Goal: Book appointment/travel/reservation

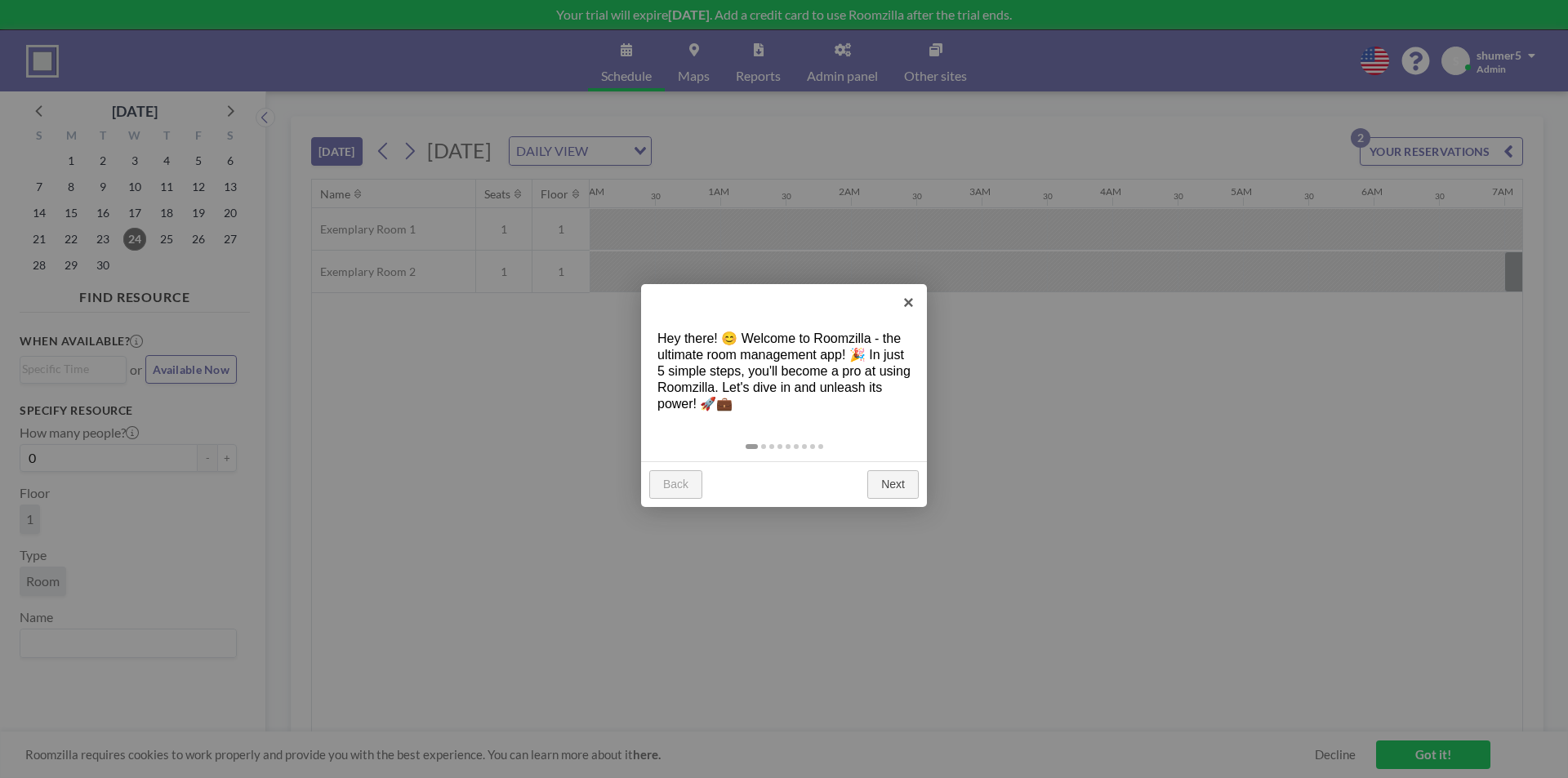
scroll to position [0, 1111]
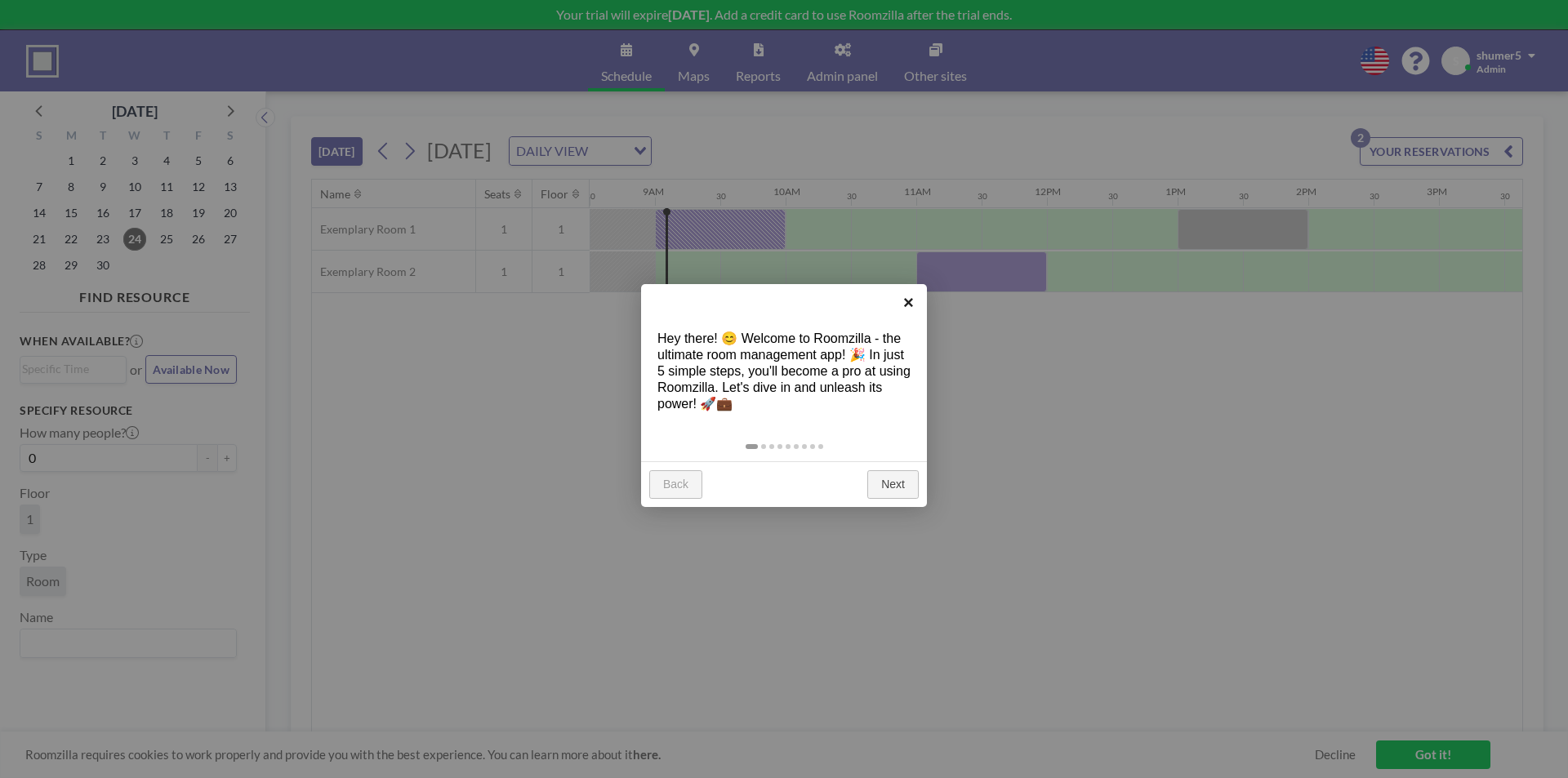
click at [915, 298] on link "×" at bounding box center [909, 303] width 37 height 37
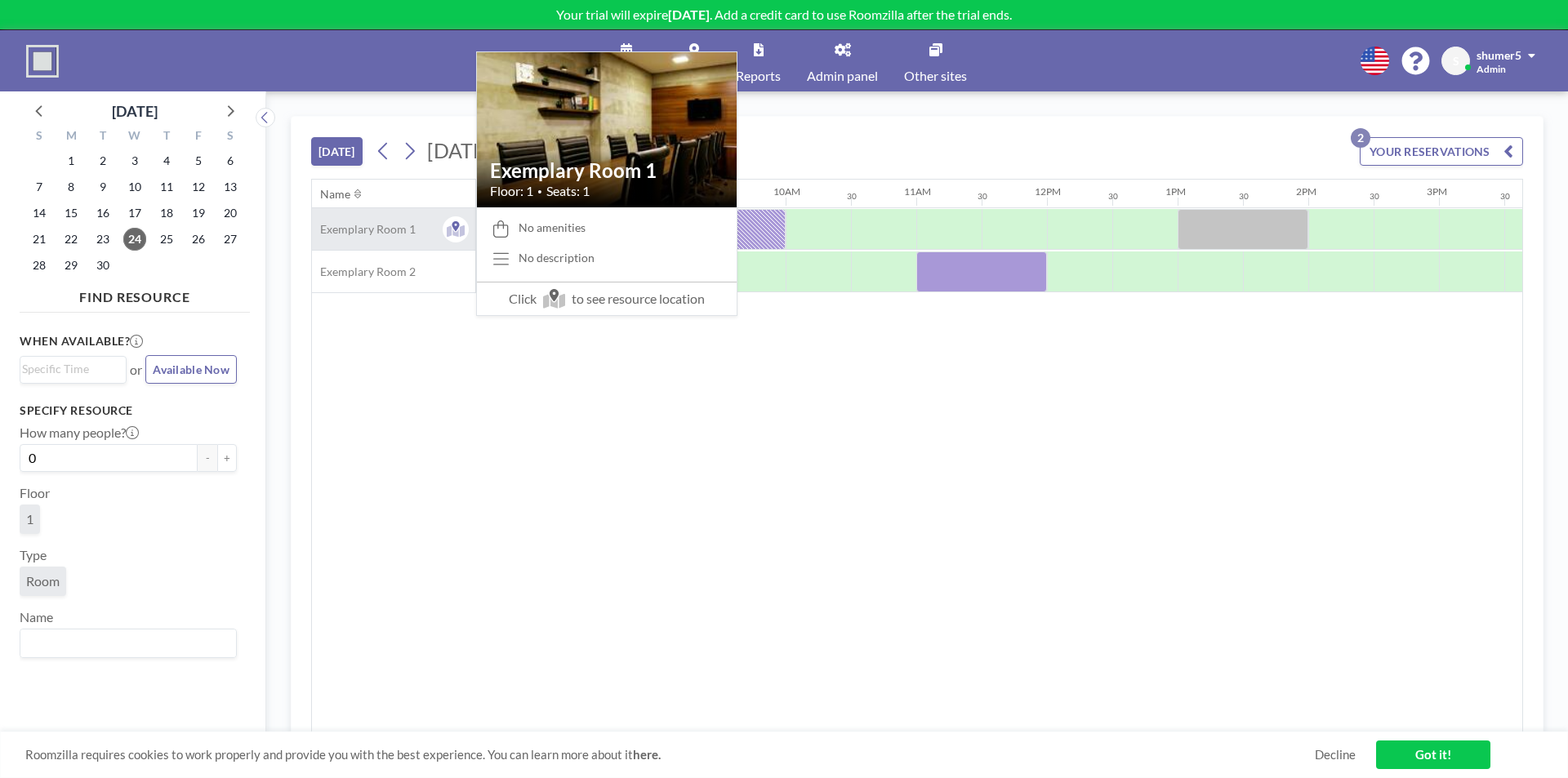
click at [361, 232] on span "Exemplary Room 1" at bounding box center [364, 230] width 104 height 15
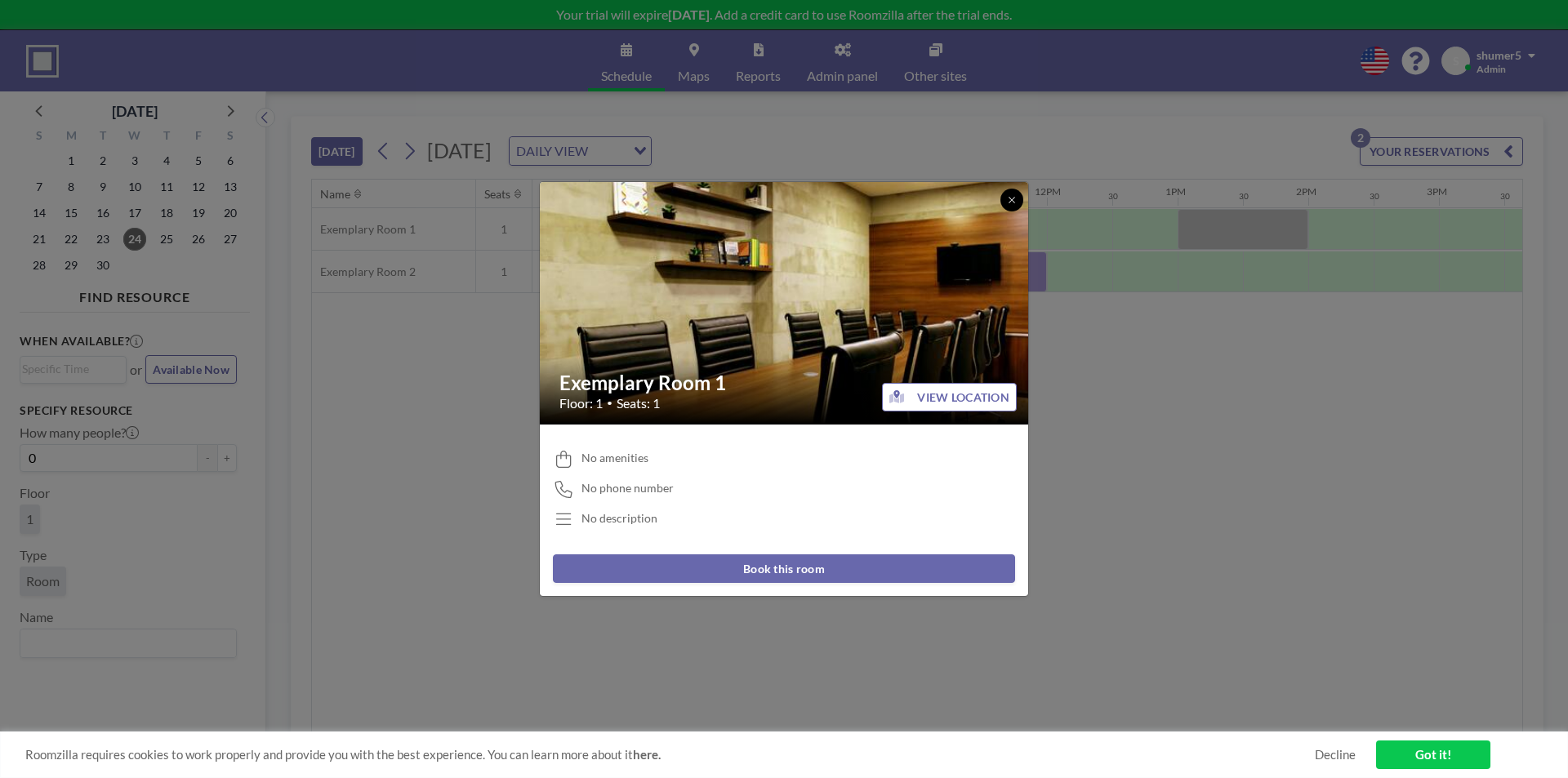
click at [1005, 206] on button at bounding box center [1011, 200] width 23 height 23
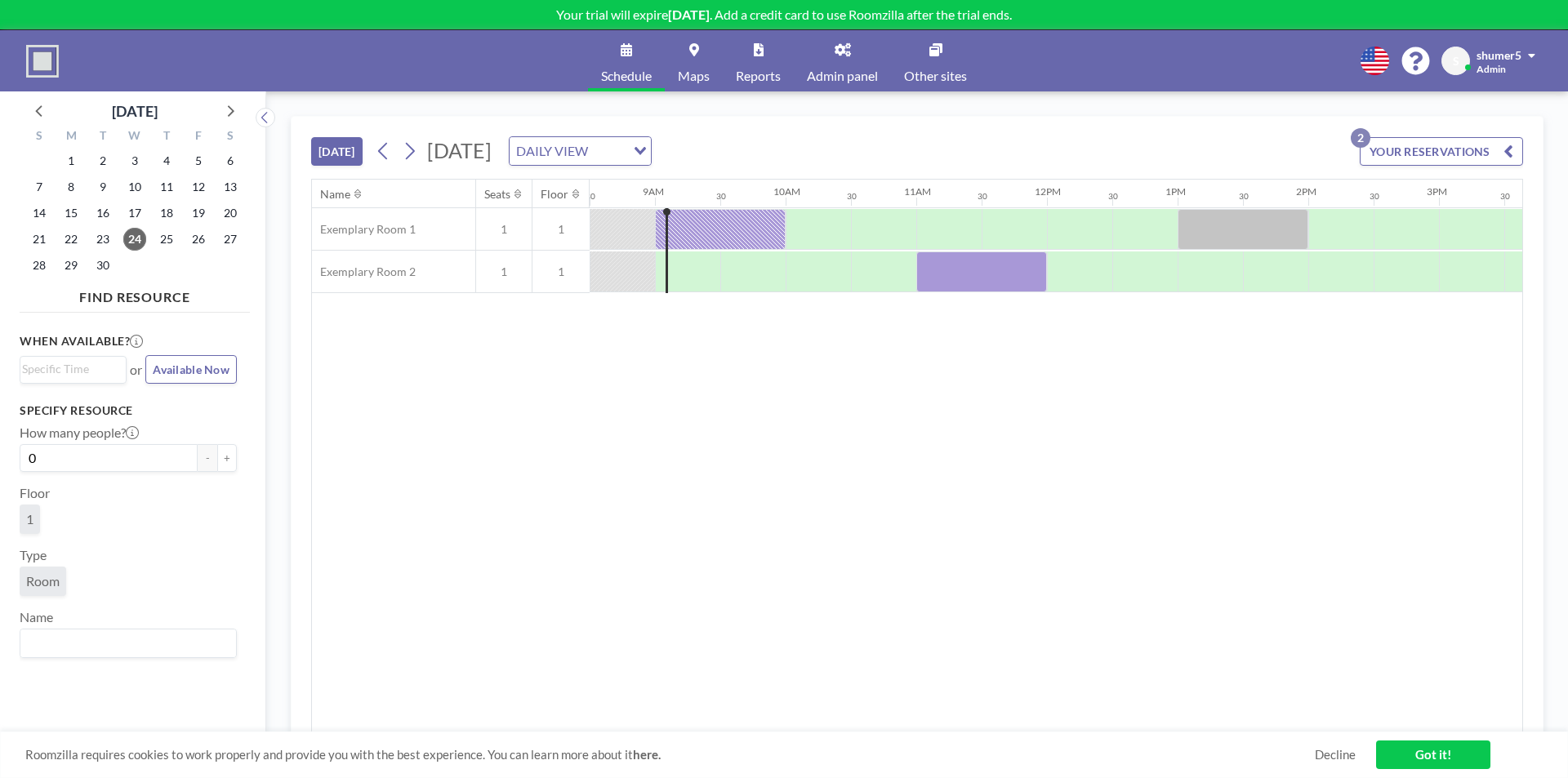
click at [355, 192] on icon at bounding box center [358, 194] width 7 height 11
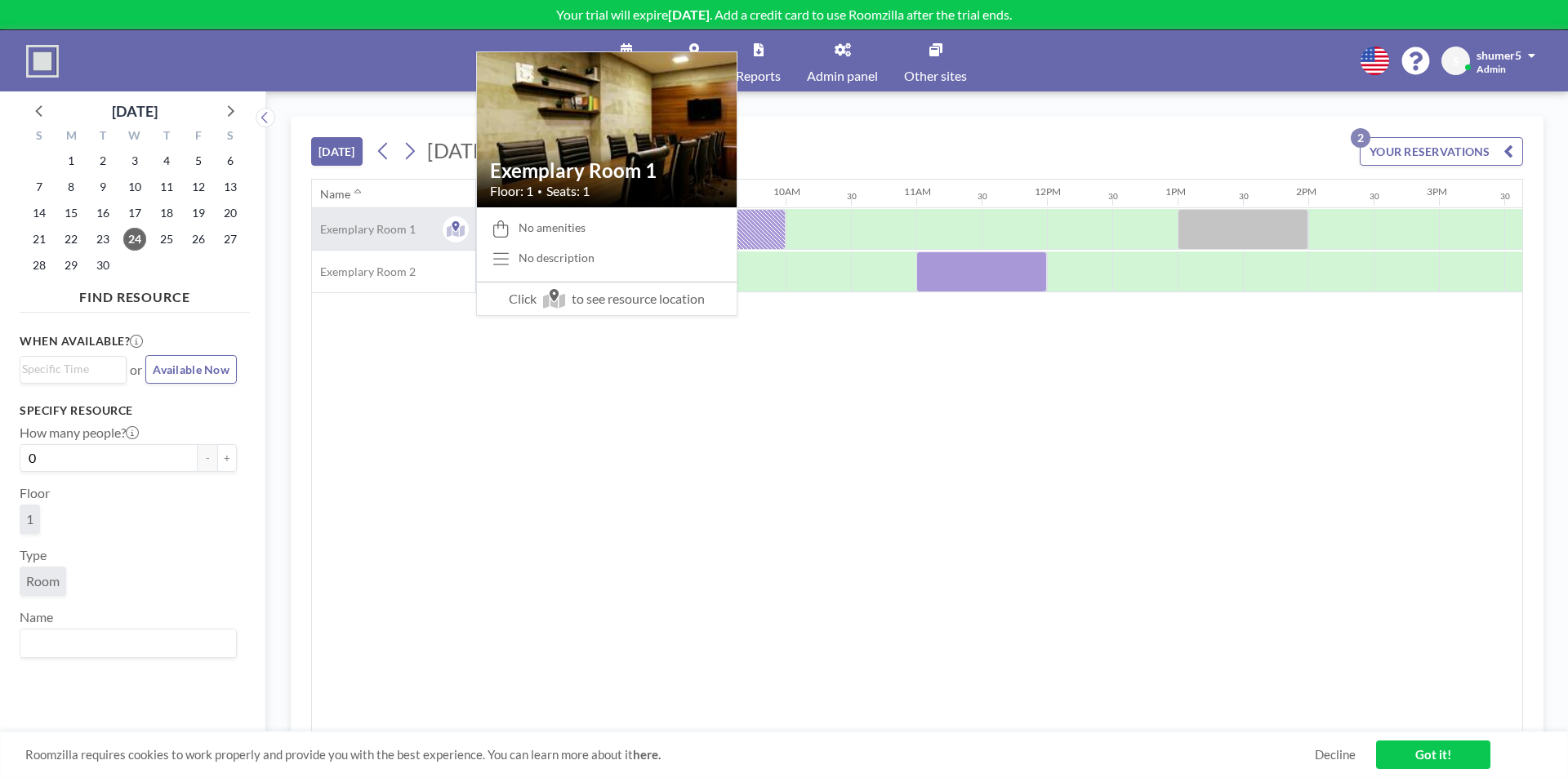
drag, startPoint x: 366, startPoint y: 225, endPoint x: 347, endPoint y: 236, distance: 22.0
click at [347, 236] on span "Exemplary Room 1" at bounding box center [364, 230] width 104 height 15
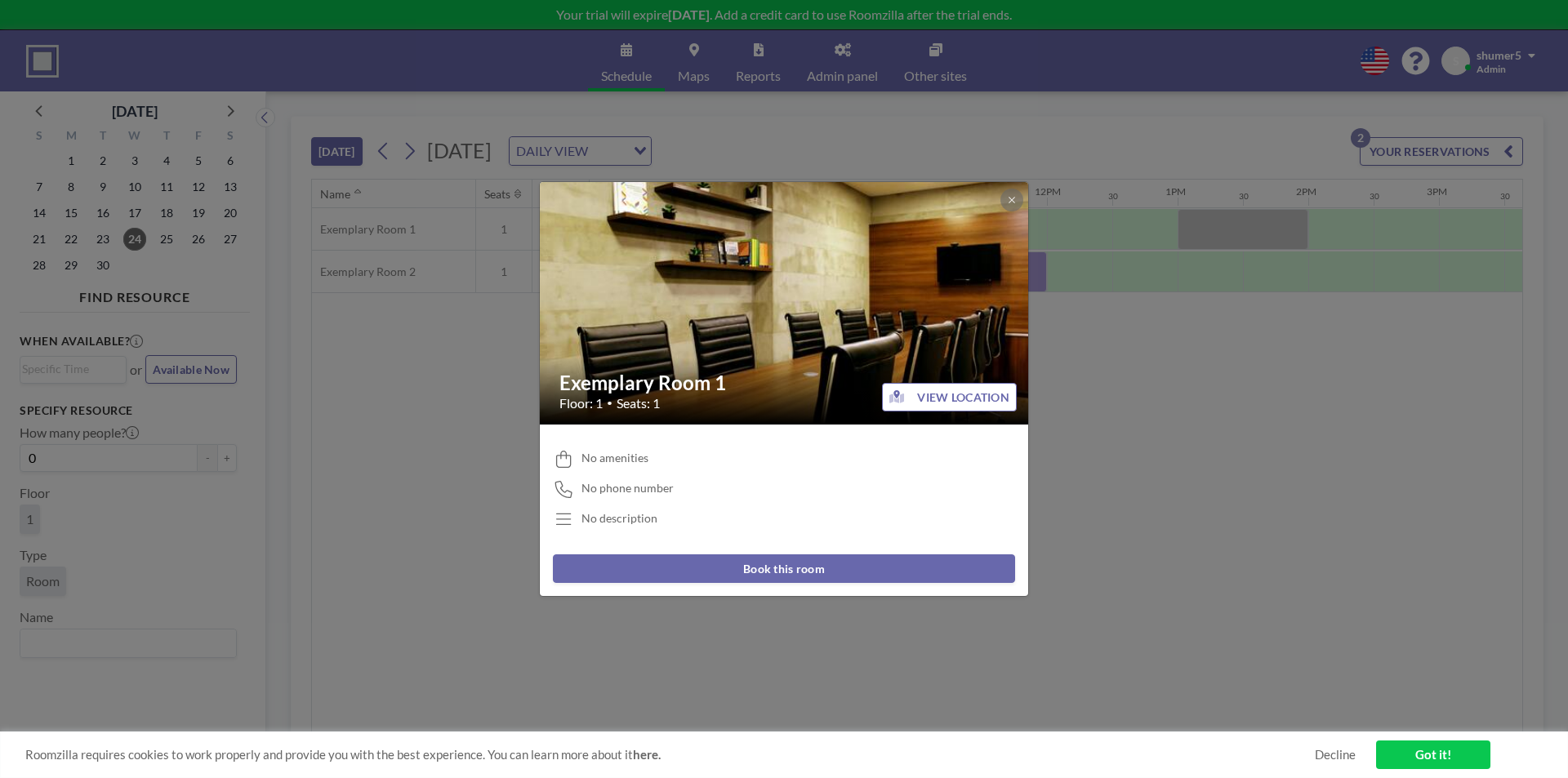
click at [365, 371] on div "Exemplary Room 1 Floor: 1 • Seats: 1 VIEW LOCATION No amenities No phone number…" at bounding box center [784, 389] width 1568 height 778
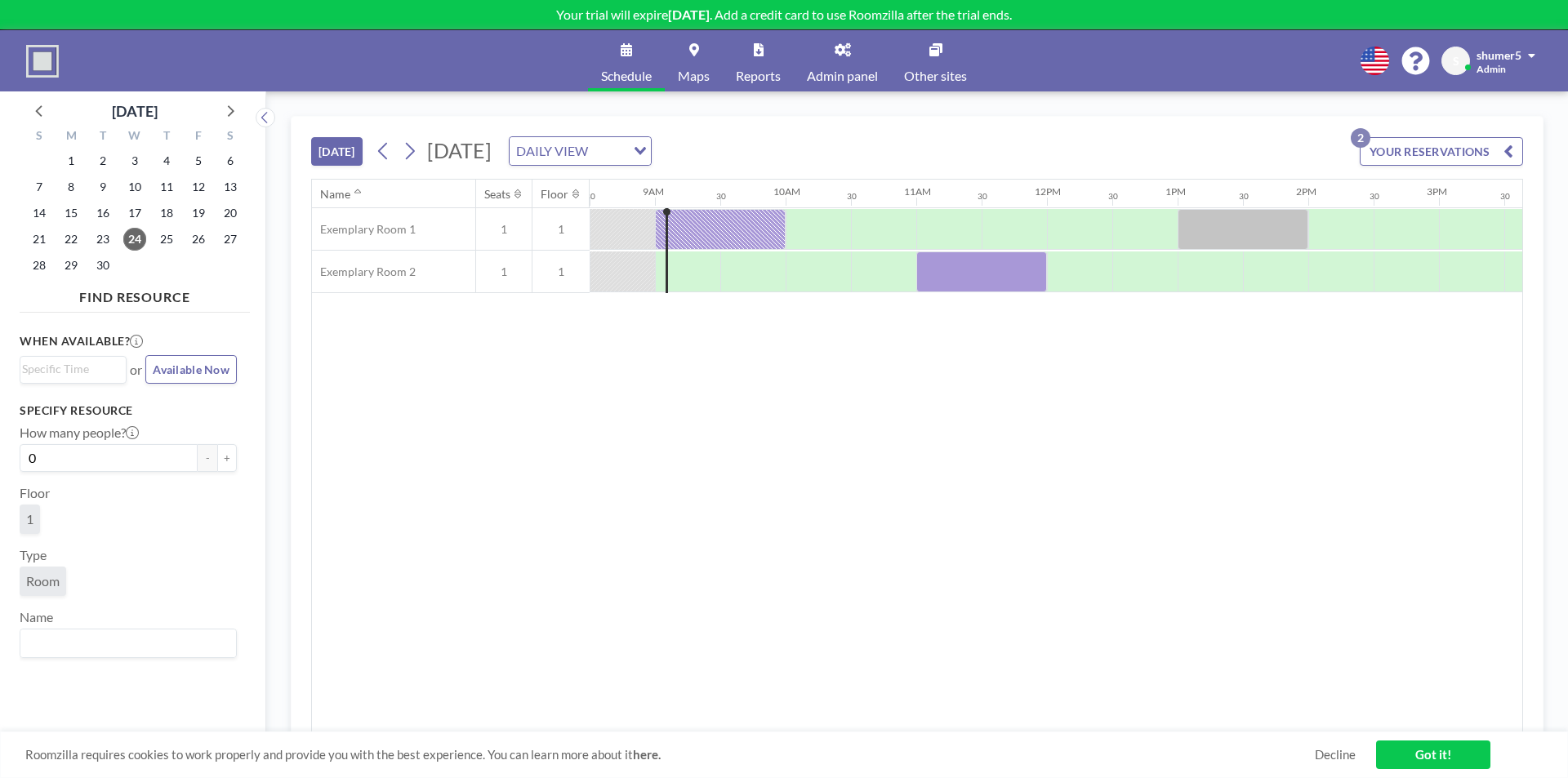
click at [711, 69] on link "Maps" at bounding box center [693, 60] width 58 height 61
click at [506, 231] on span "1" at bounding box center [504, 230] width 55 height 15
click at [514, 189] on div at bounding box center [518, 194] width 16 height 13
click at [517, 189] on icon at bounding box center [518, 194] width 7 height 11
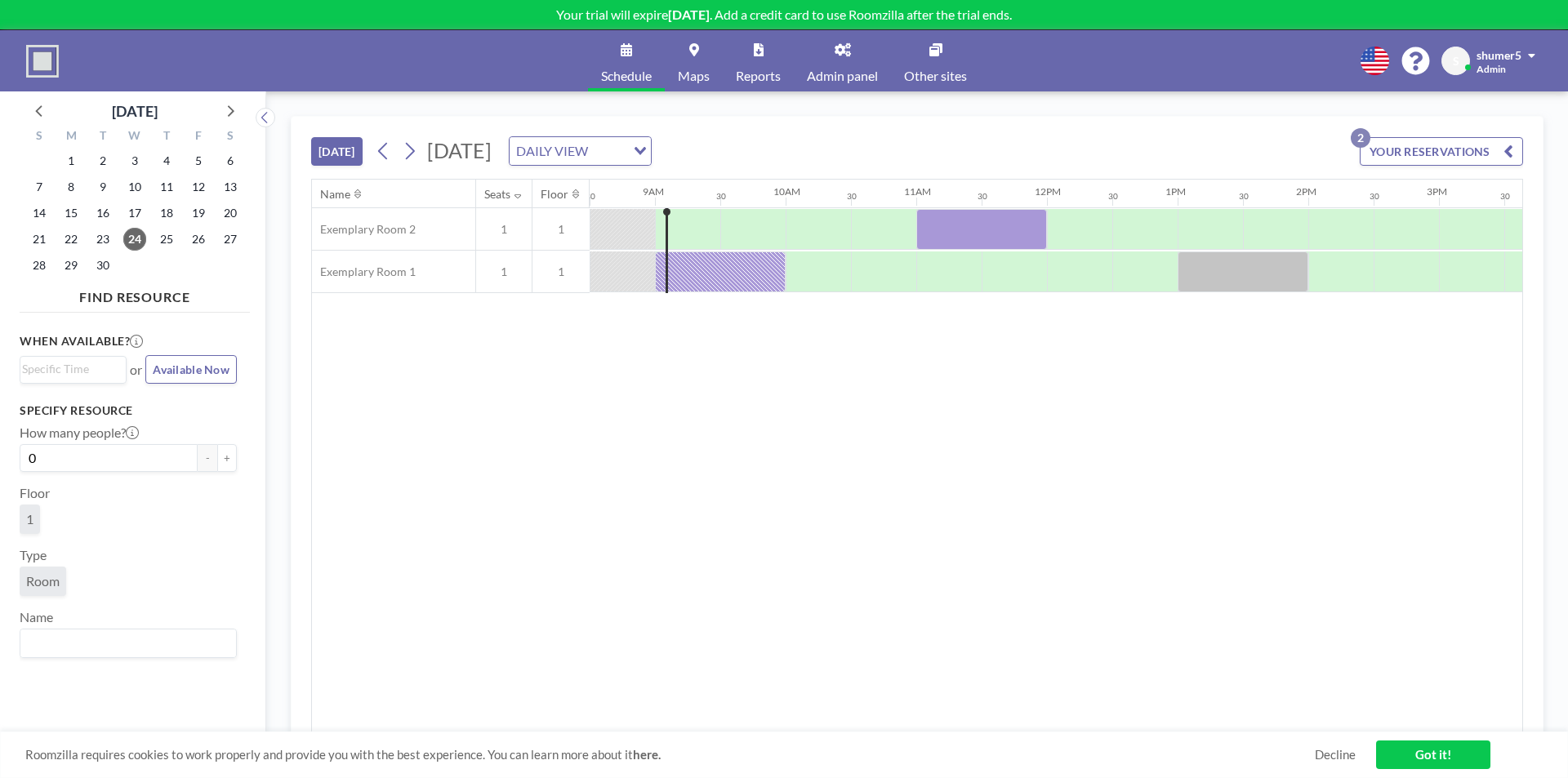
click at [518, 189] on icon at bounding box center [518, 194] width 7 height 11
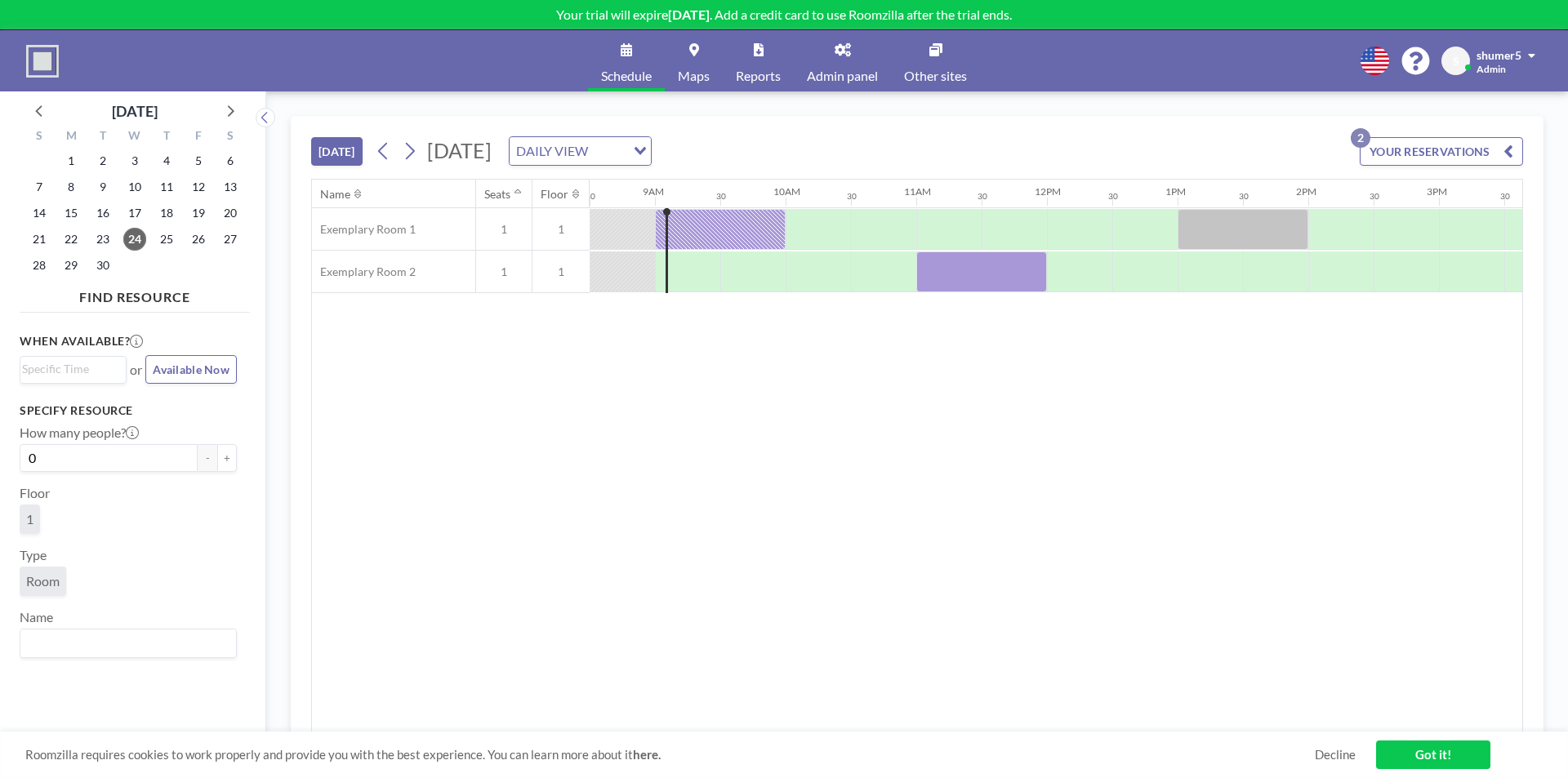
click at [522, 197] on div at bounding box center [521, 194] width 13 height 13
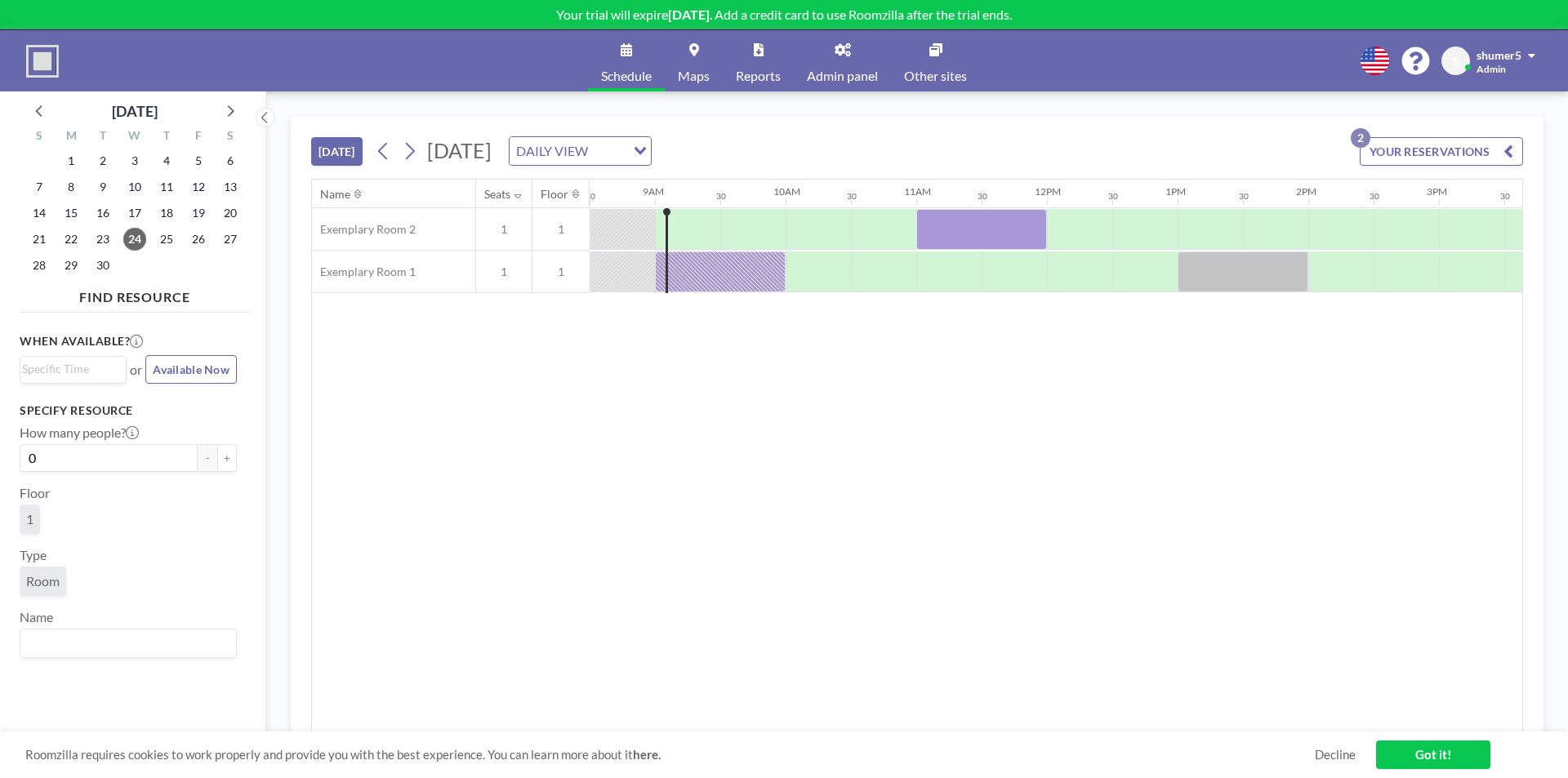
click at [518, 200] on div at bounding box center [521, 194] width 13 height 13
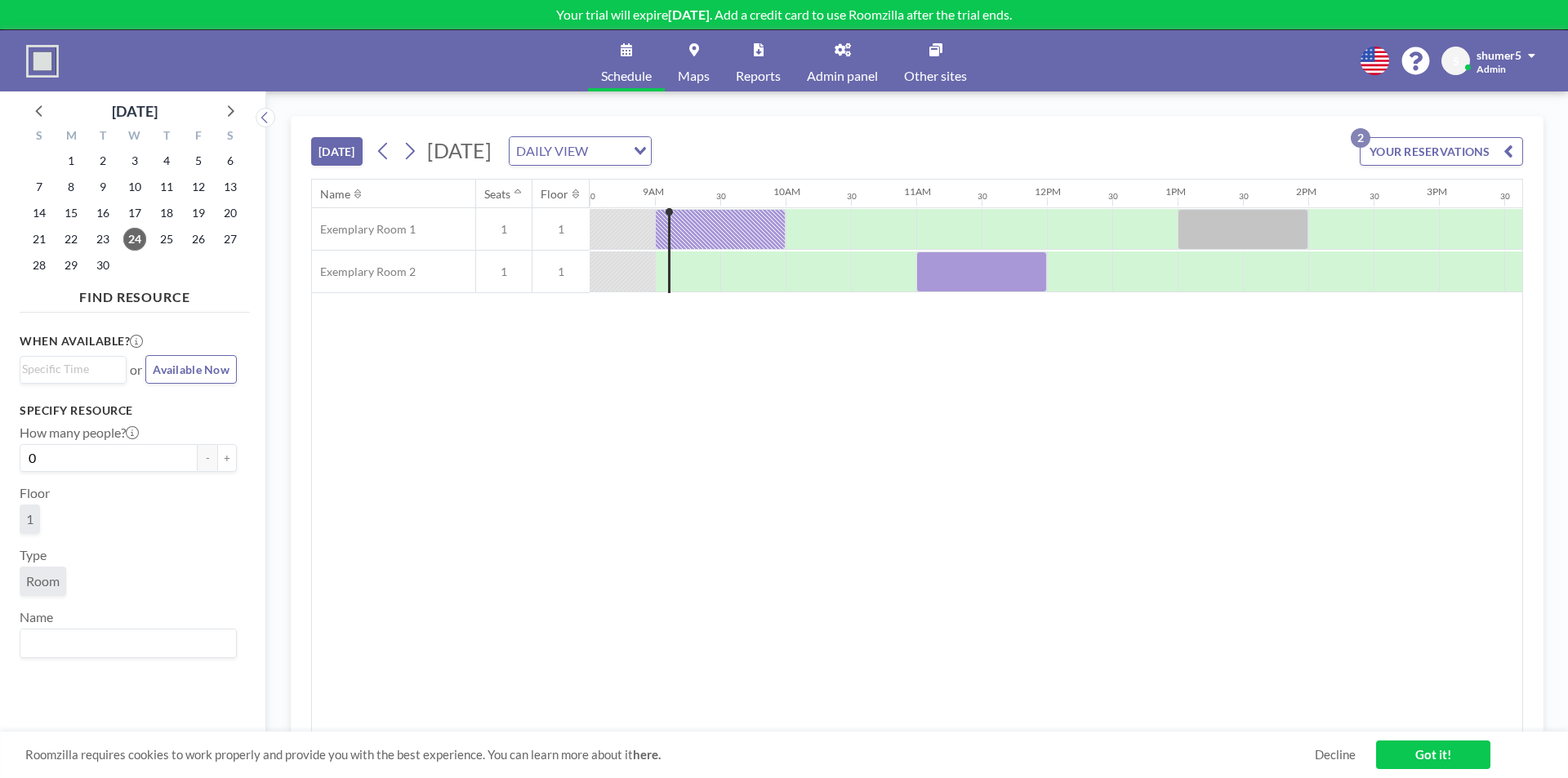
click at [506, 231] on span "1" at bounding box center [504, 230] width 55 height 15
click at [143, 459] on input "0" at bounding box center [108, 458] width 178 height 28
click at [659, 192] on div "9AM" at bounding box center [653, 191] width 21 height 13
drag, startPoint x: 670, startPoint y: 210, endPoint x: 750, endPoint y: 221, distance: 80.8
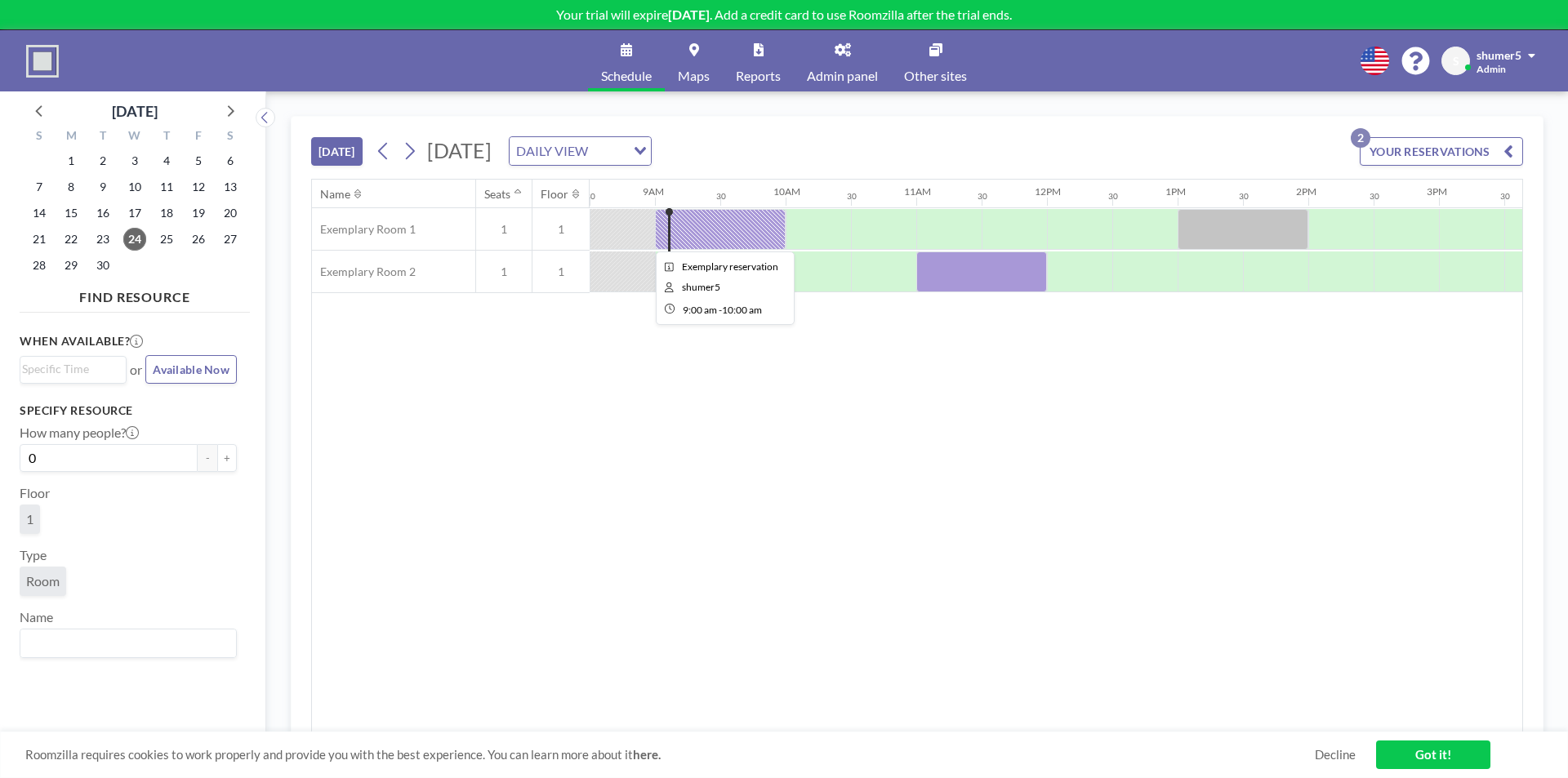
click at [750, 221] on div "Exemplary Room 1 1 1 Exemplary Room 2 1 1" at bounding box center [907, 250] width 3414 height 85
click at [734, 217] on div at bounding box center [720, 229] width 131 height 41
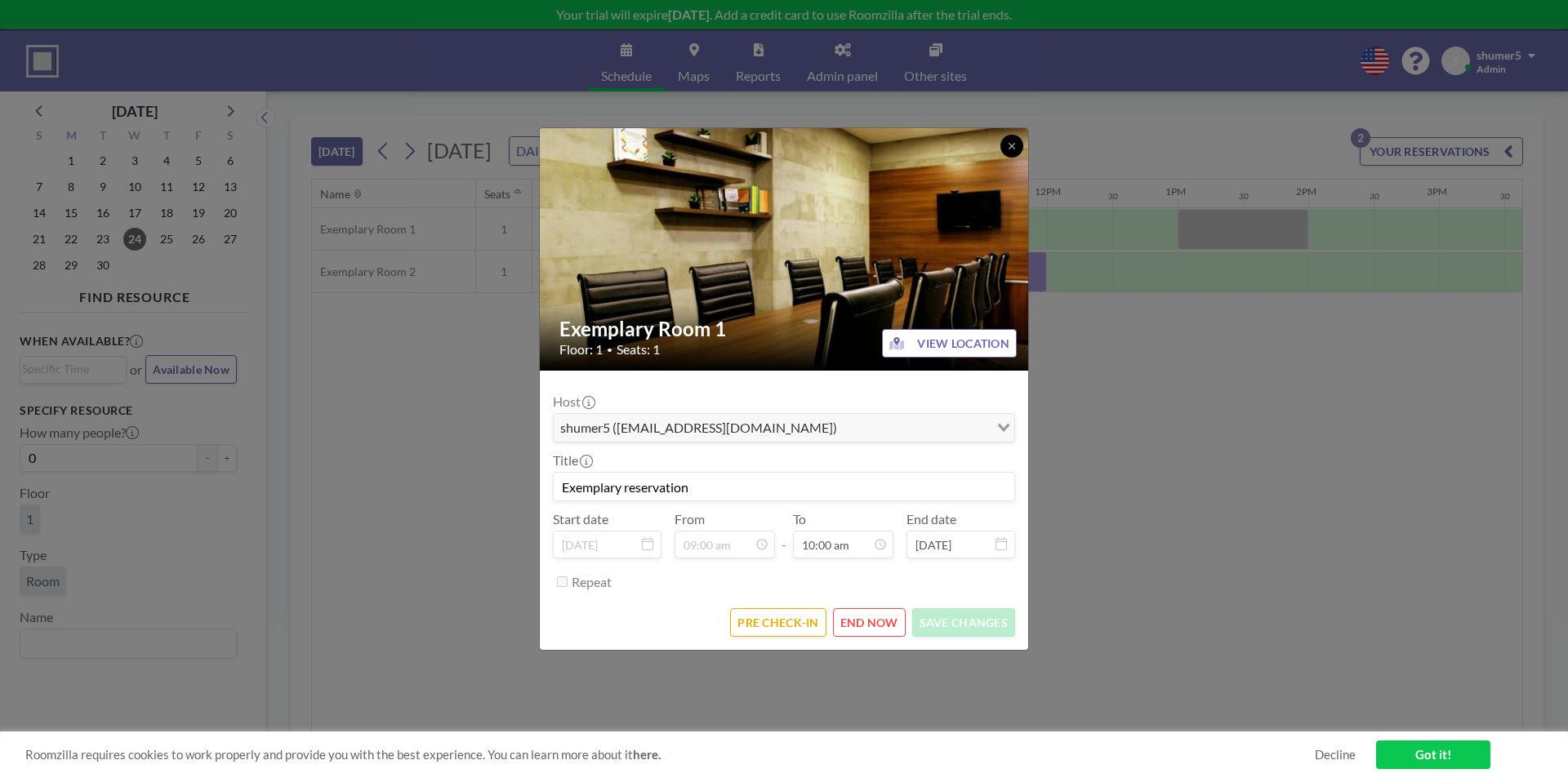
click at [1002, 146] on button at bounding box center [1011, 146] width 23 height 23
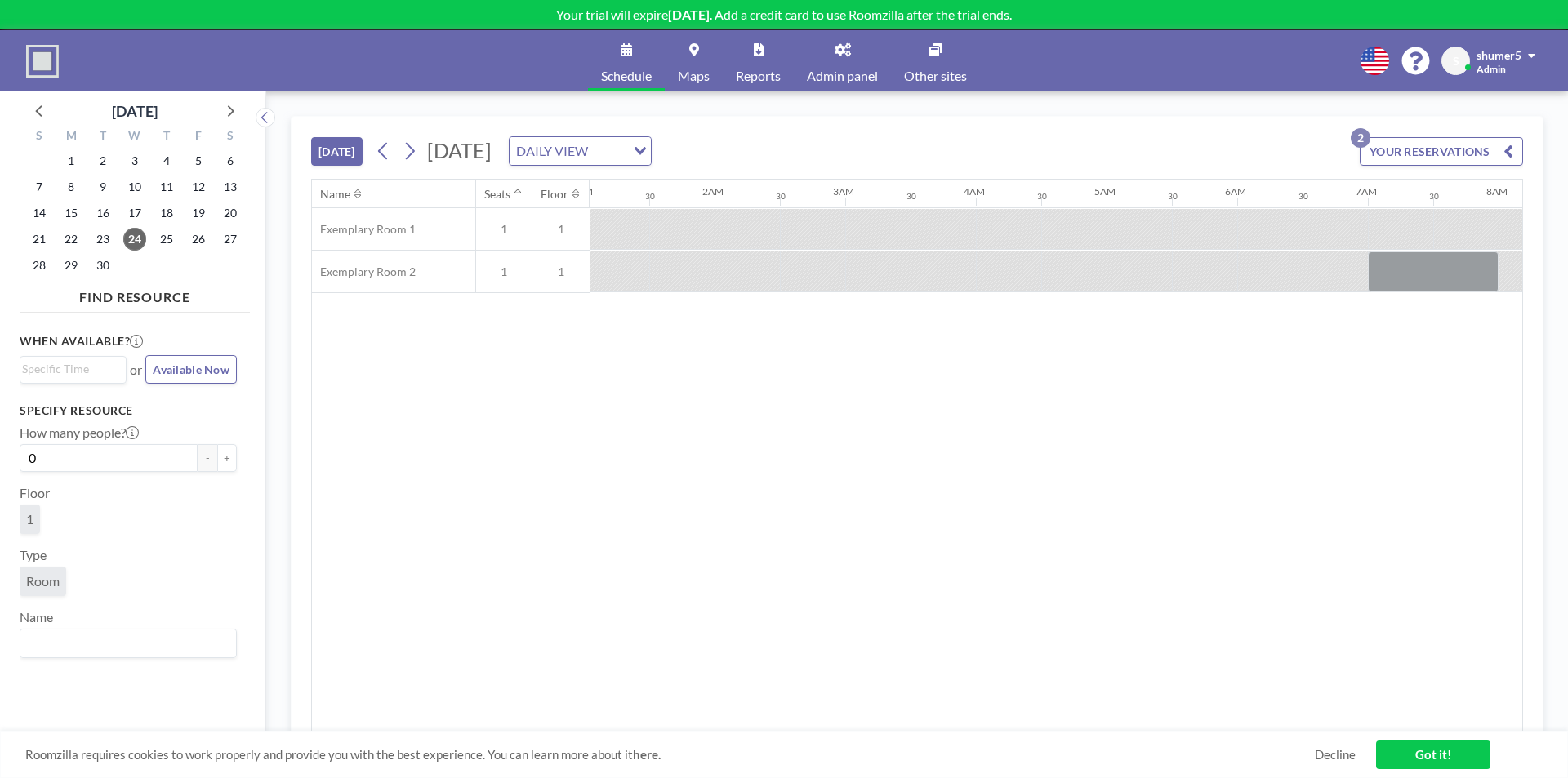
scroll to position [0, 0]
click at [660, 223] on div at bounding box center [688, 229] width 65 height 40
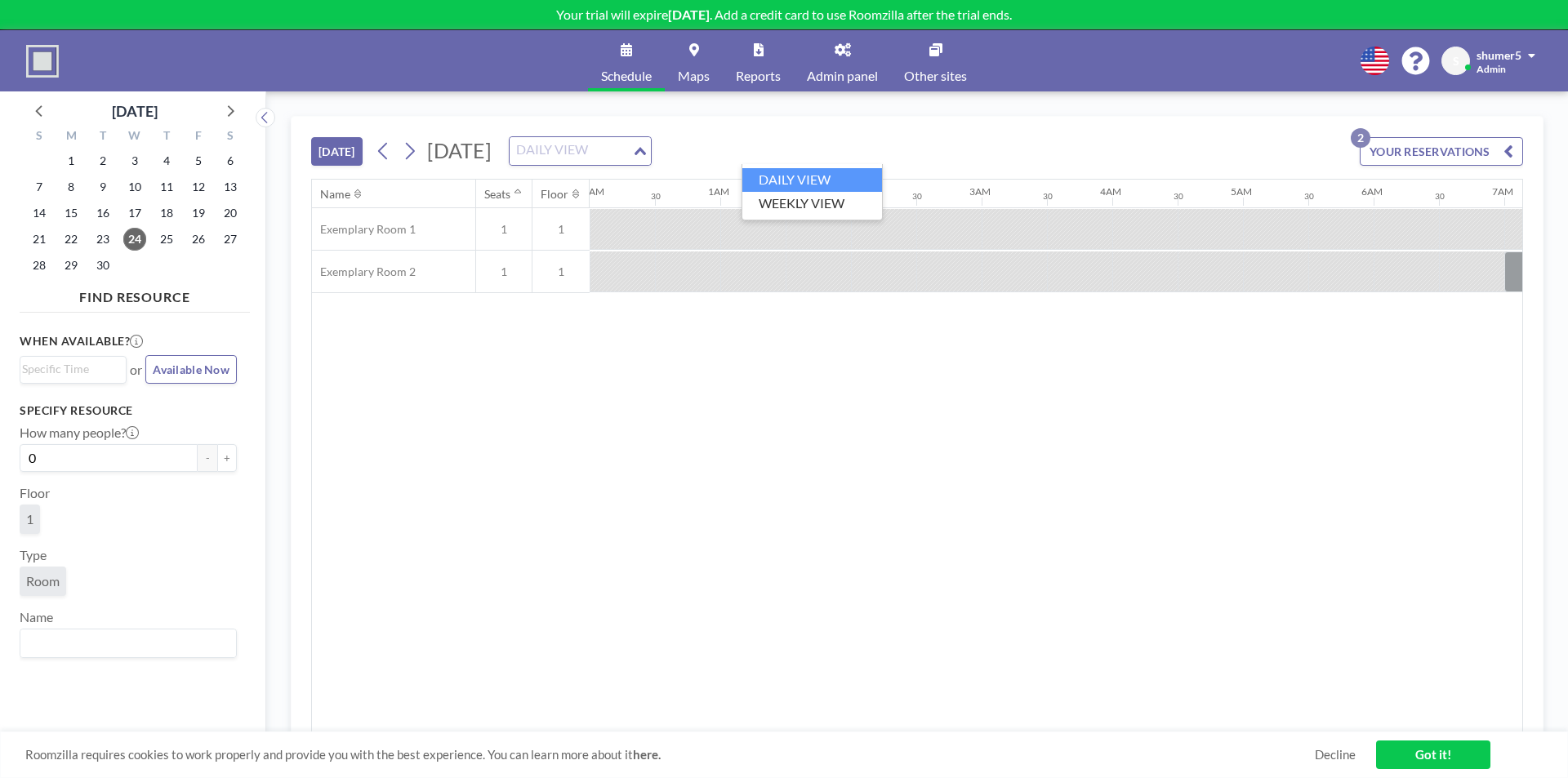
click at [632, 148] on div "DAILY VIEW" at bounding box center [571, 149] width 122 height 24
click at [823, 210] on li "WEEKLY VIEW" at bounding box center [812, 204] width 140 height 23
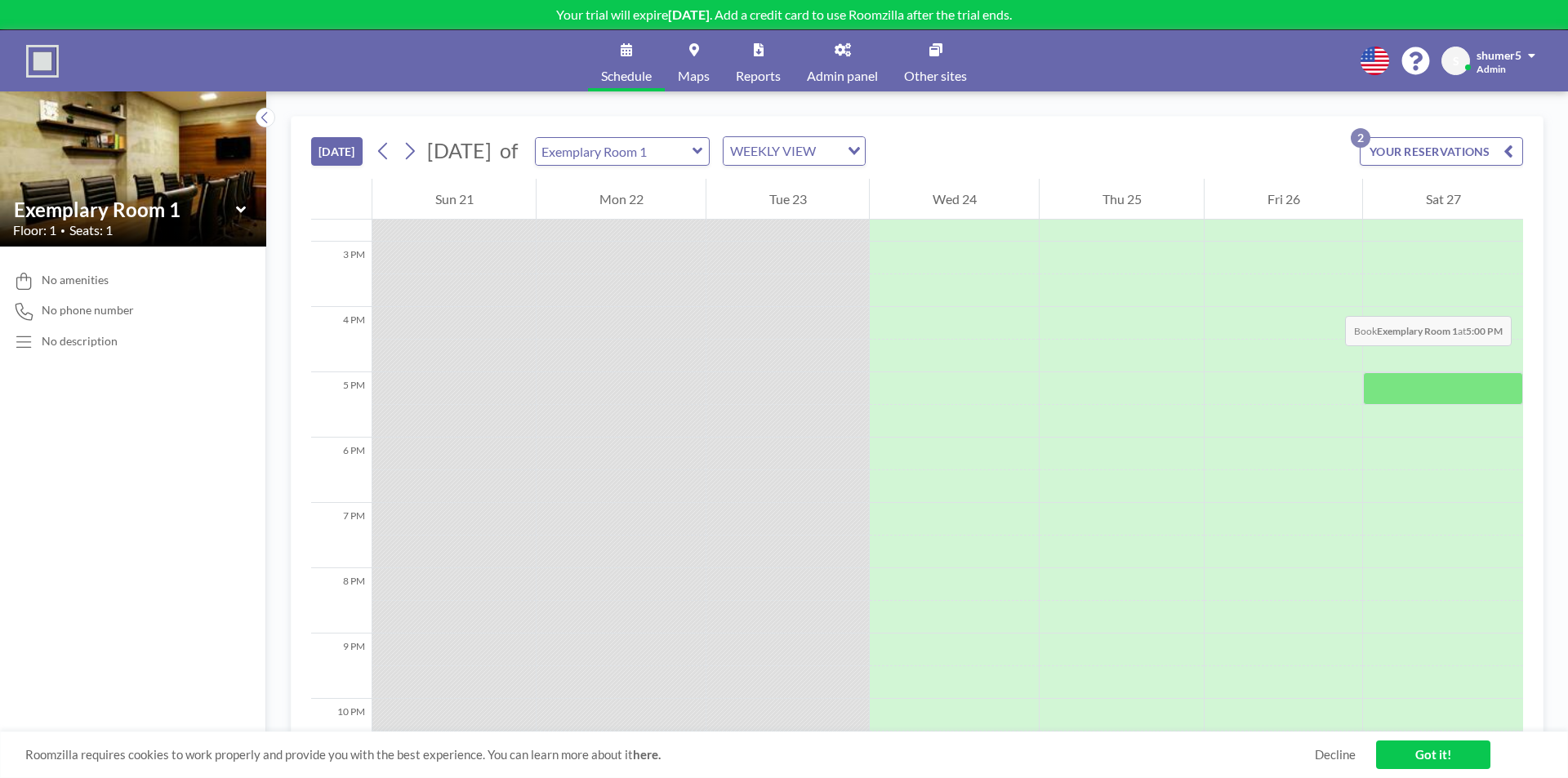
scroll to position [1062, 0]
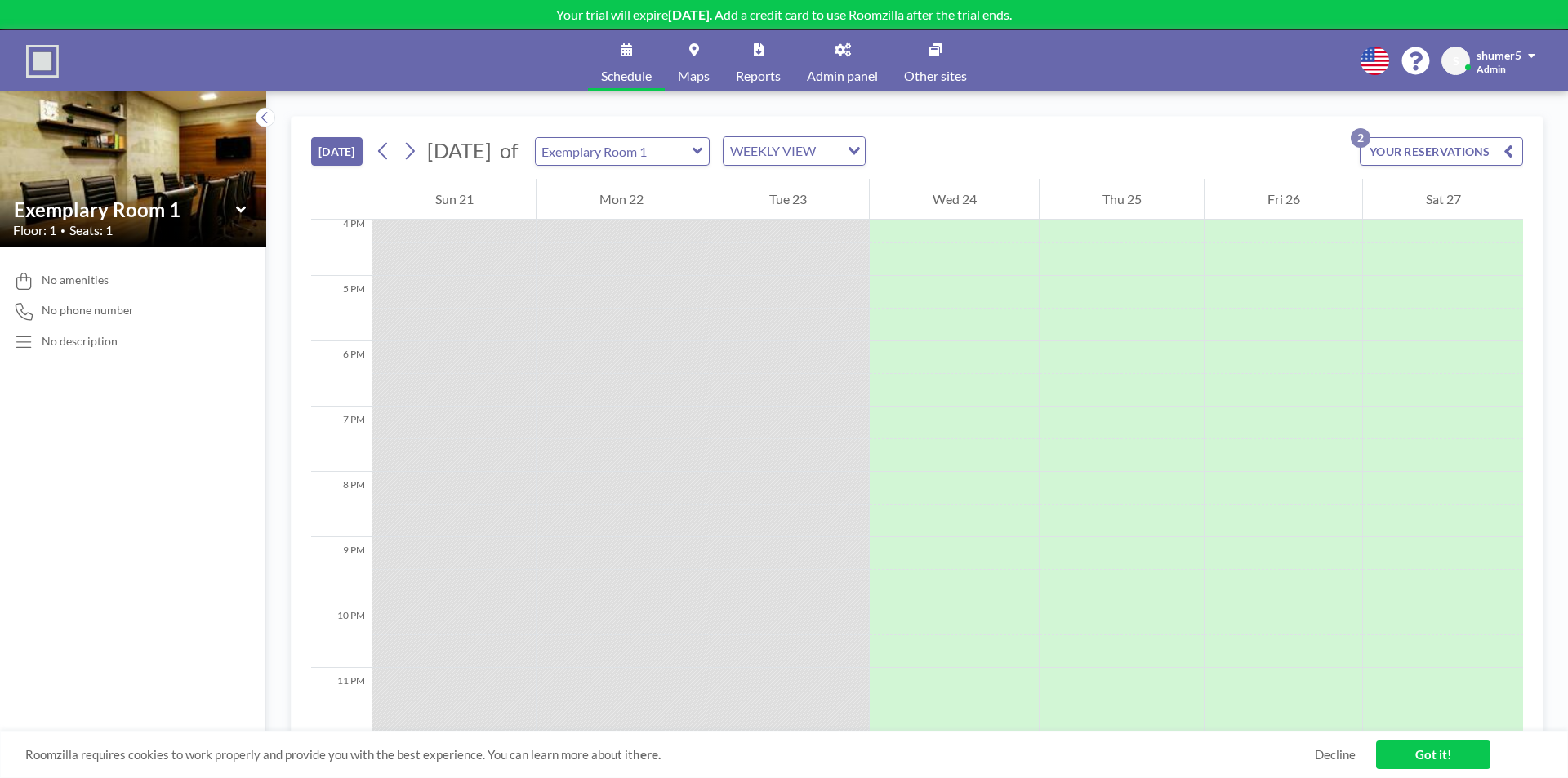
click at [1412, 756] on link "Got it!" at bounding box center [1433, 755] width 114 height 29
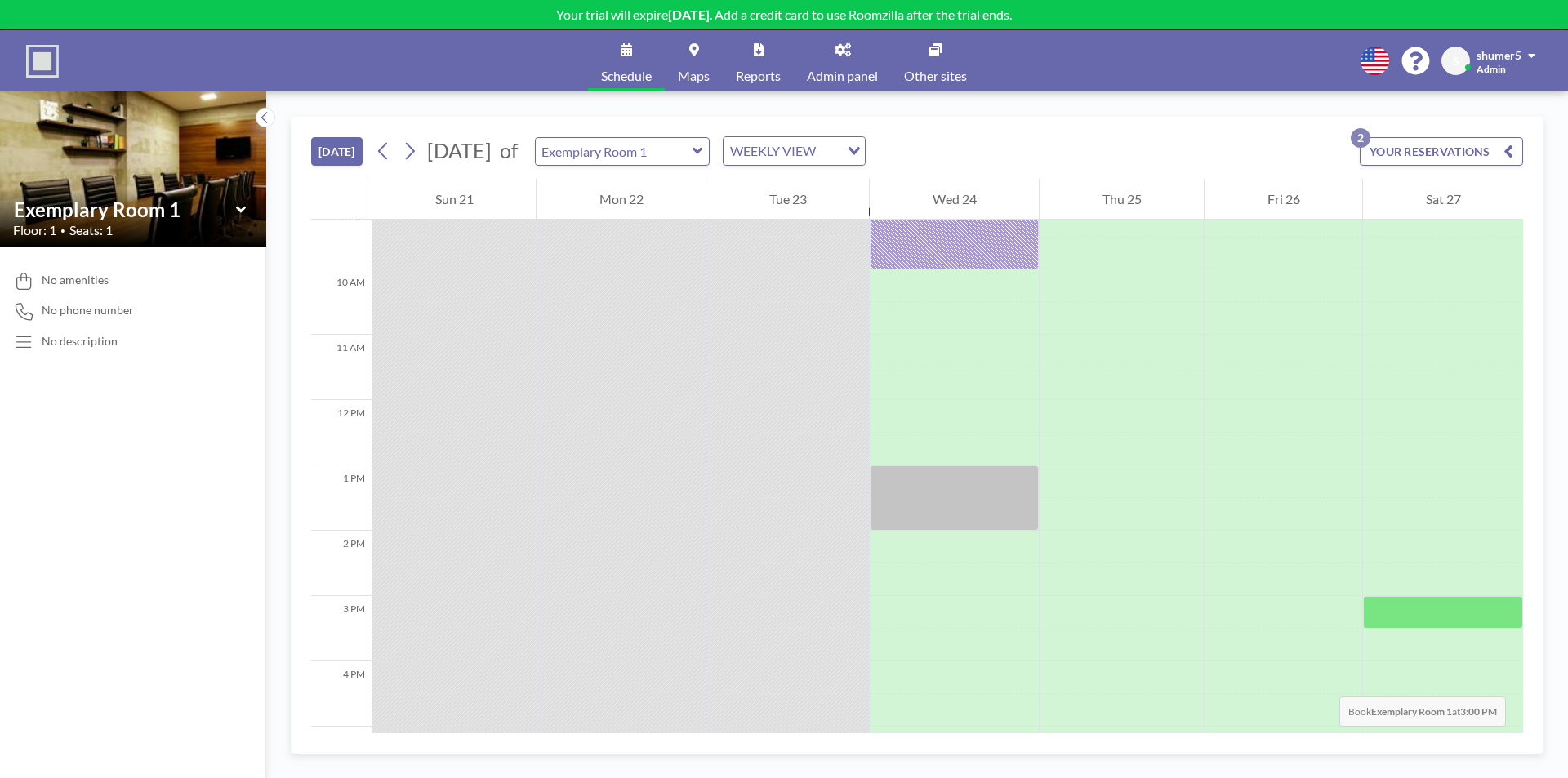
scroll to position [461, 0]
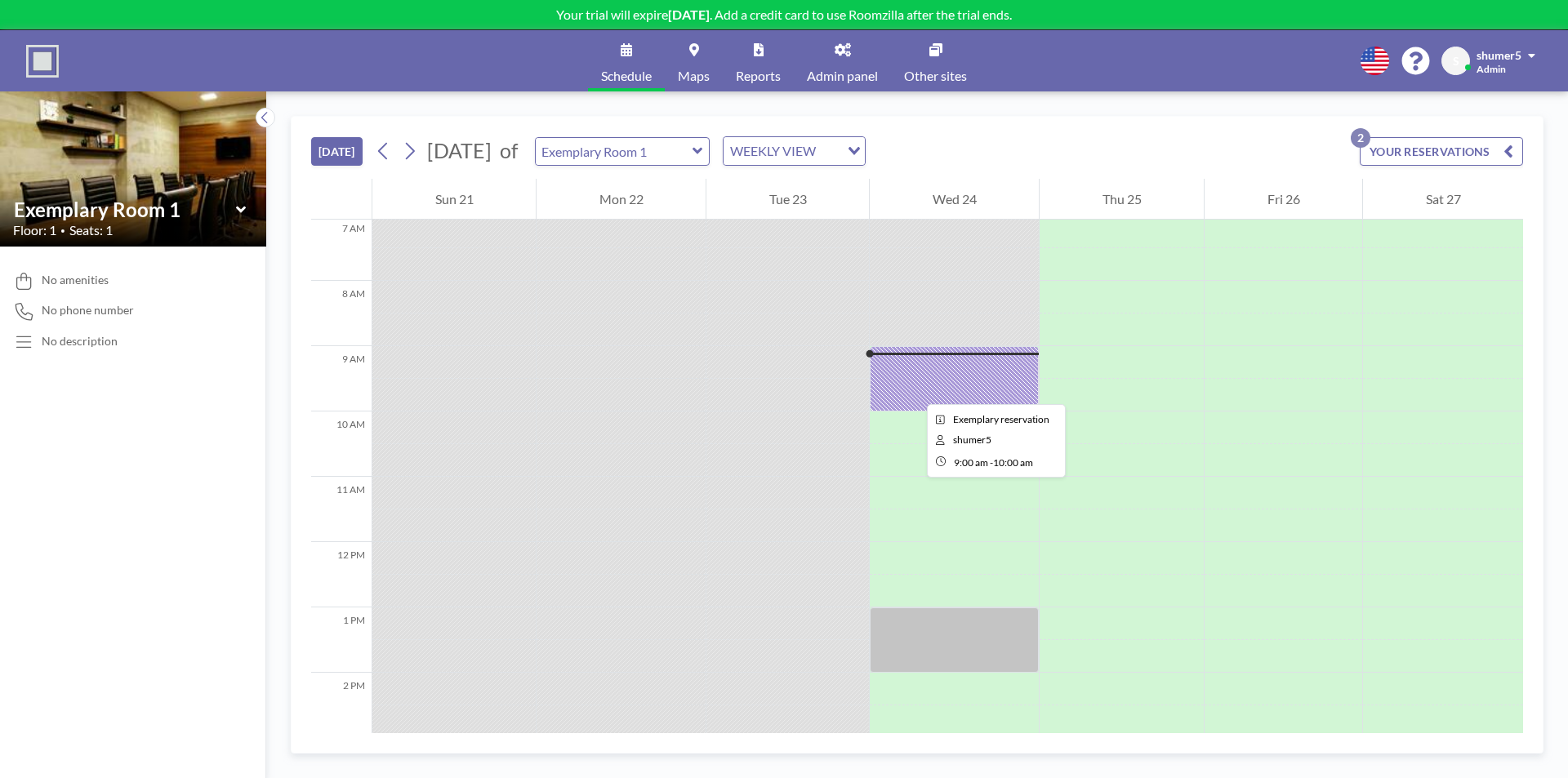
click at [914, 390] on div at bounding box center [954, 379] width 169 height 65
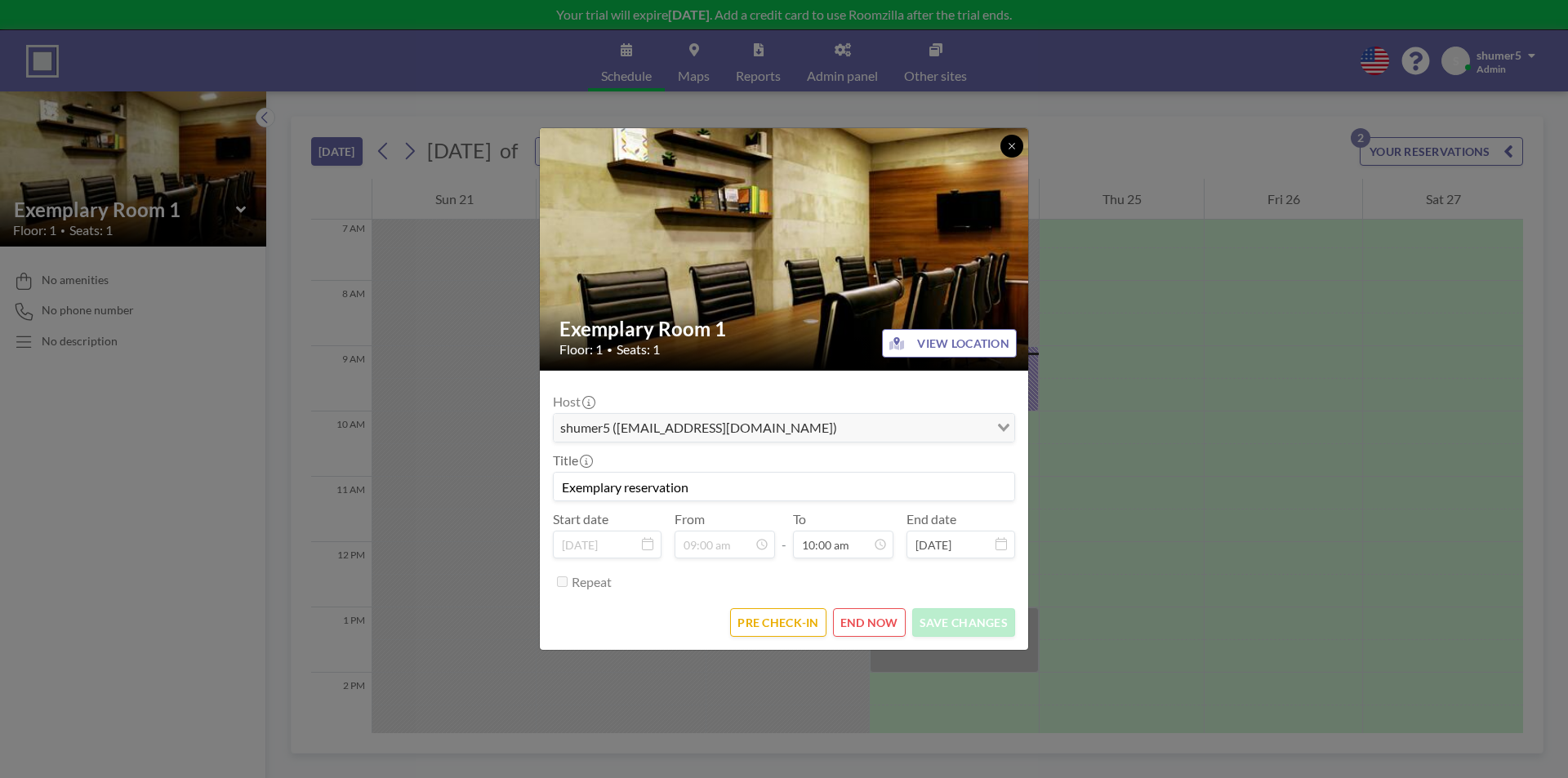
click at [1006, 143] on button at bounding box center [1011, 146] width 23 height 23
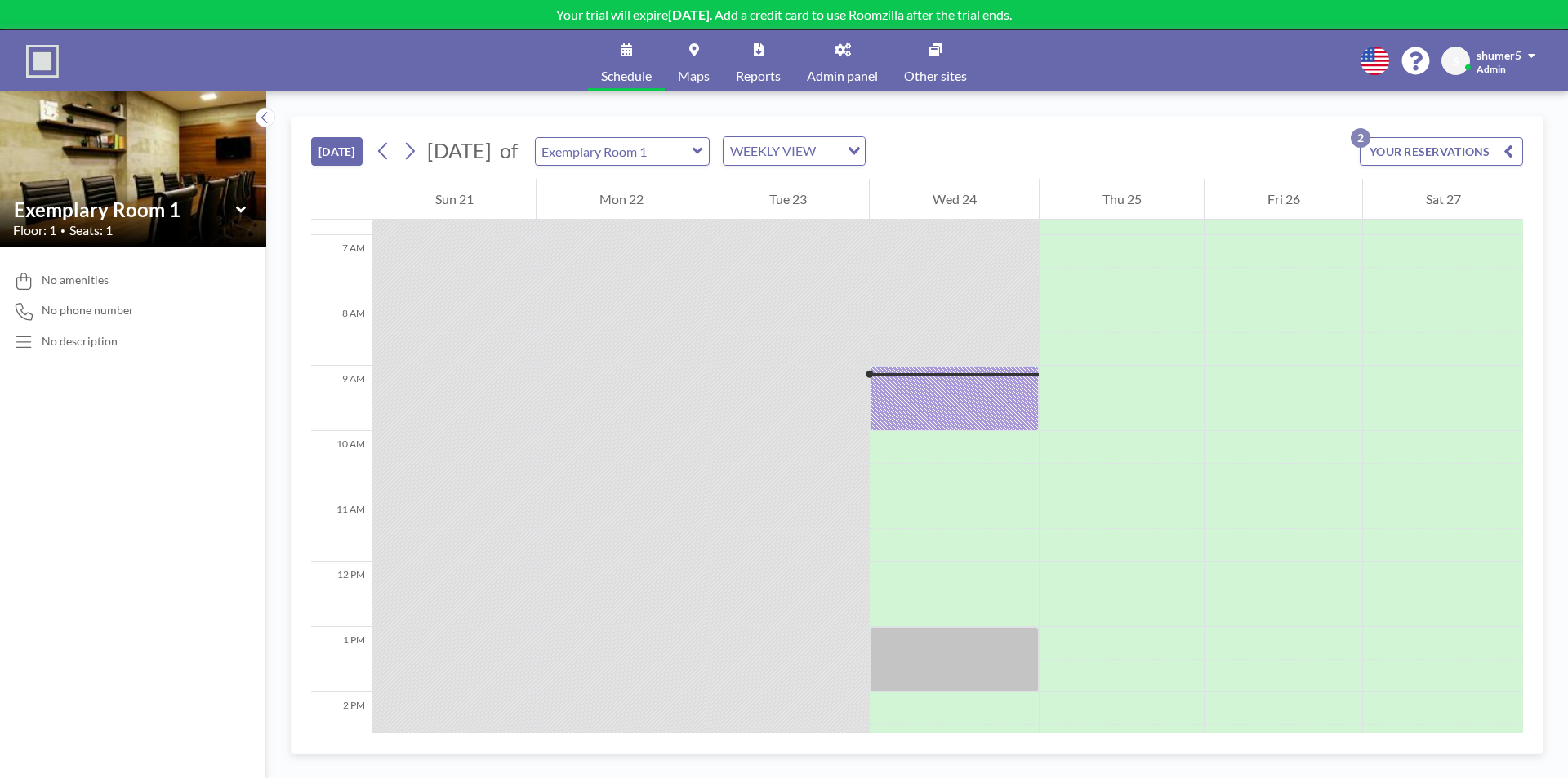
scroll to position [0, 0]
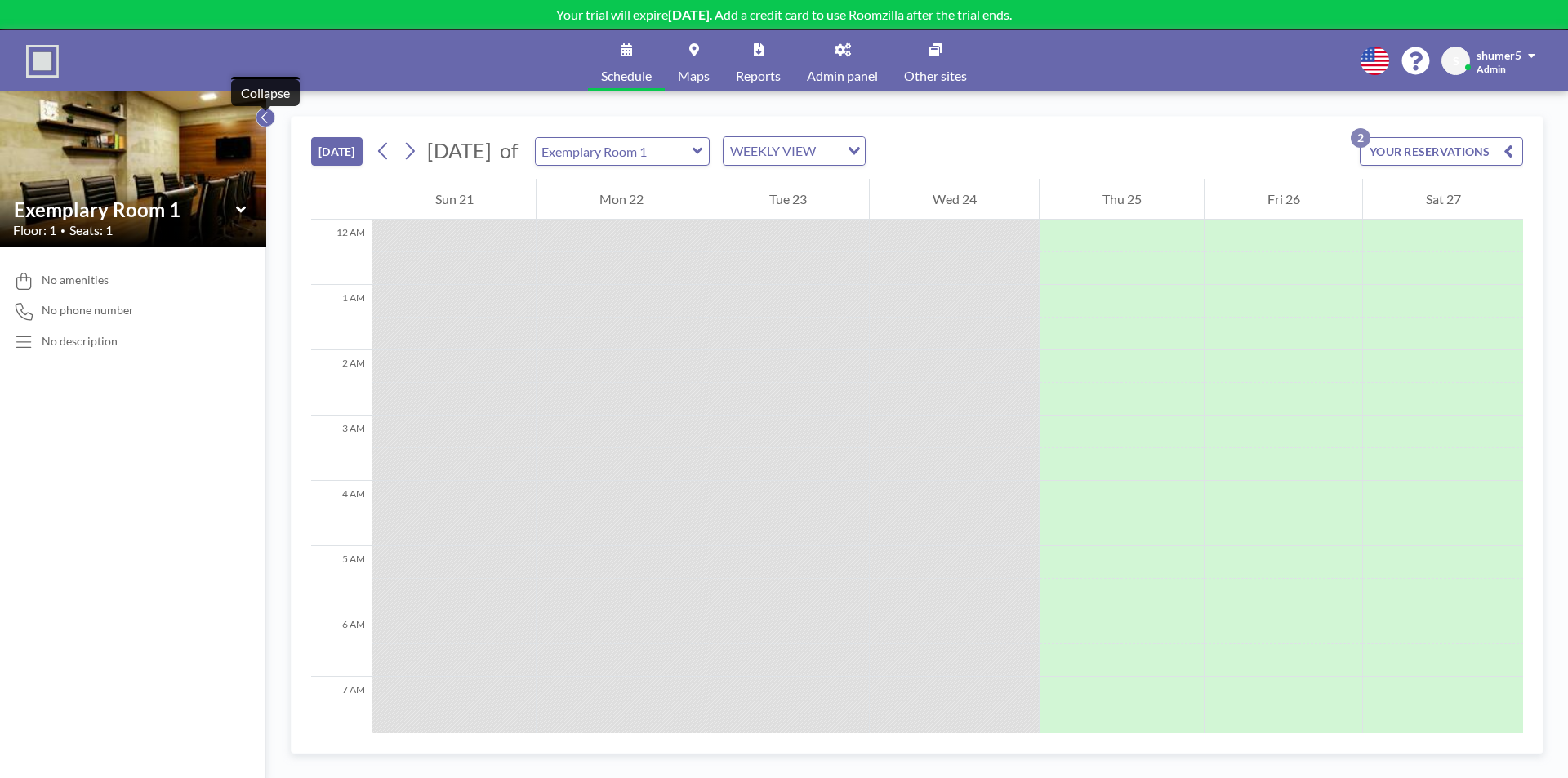
click at [260, 114] on icon at bounding box center [265, 117] width 11 height 16
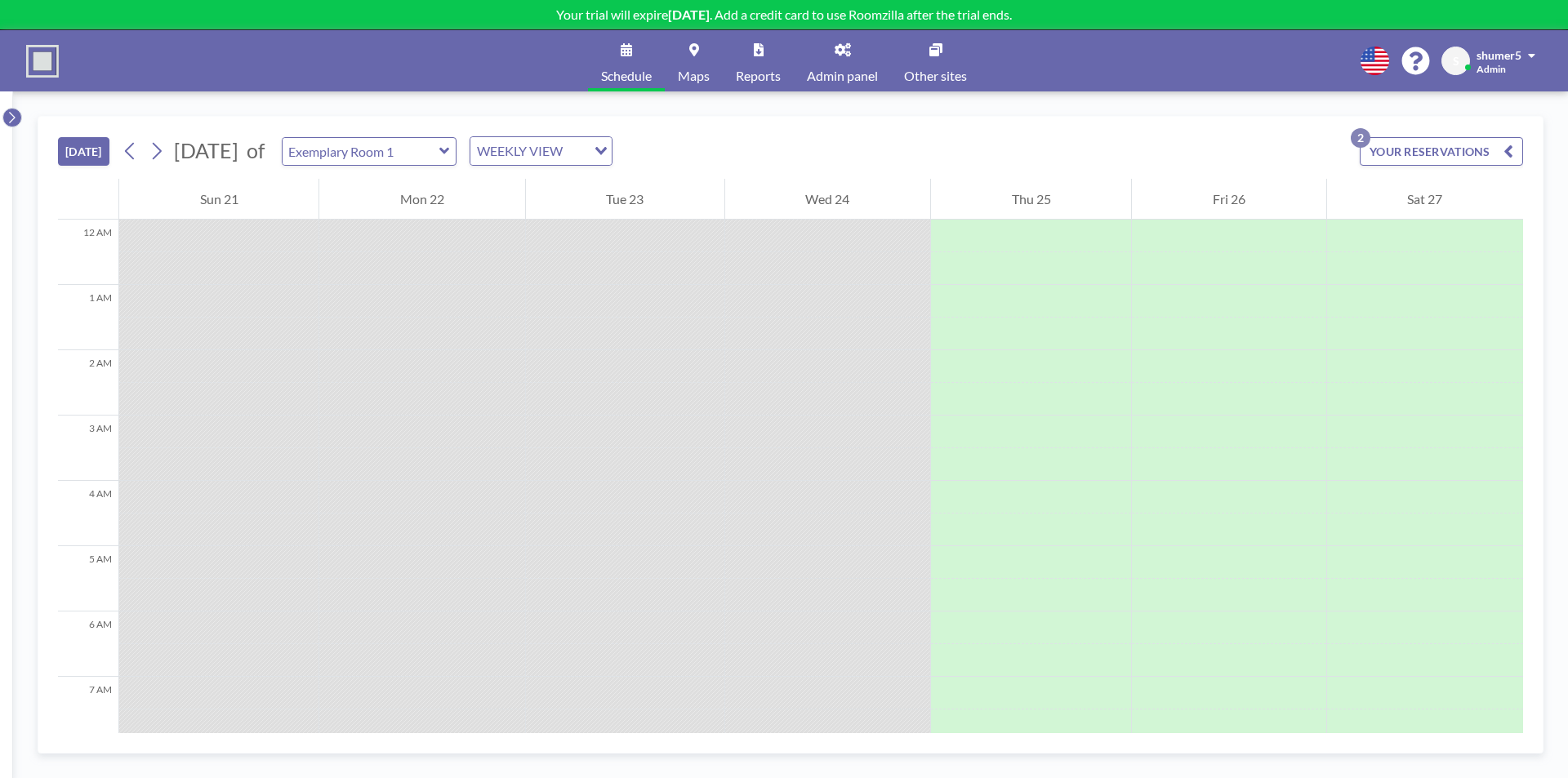
click at [12, 123] on icon at bounding box center [12, 117] width 11 height 16
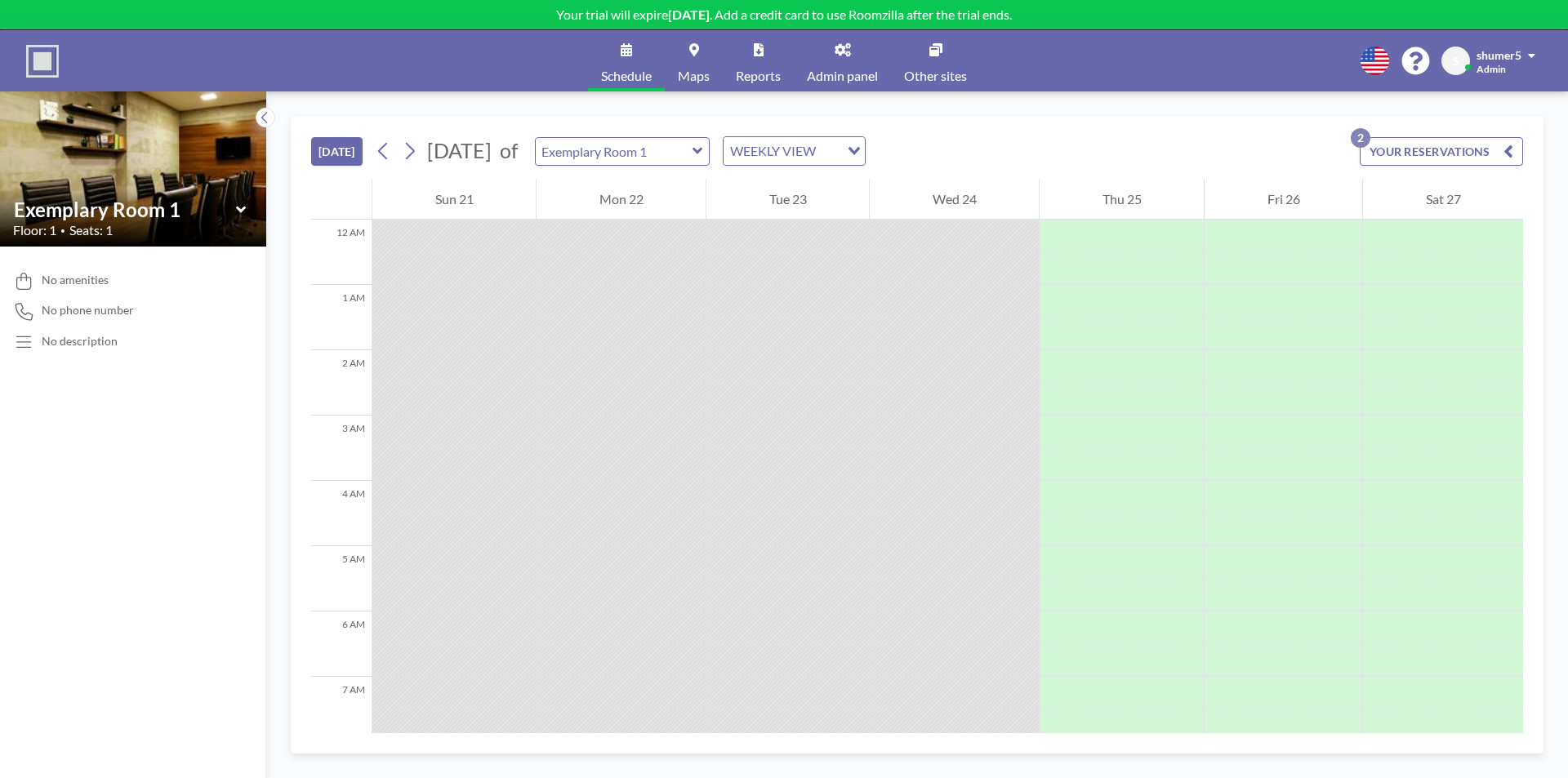
click at [47, 62] on img at bounding box center [42, 61] width 33 height 33
click at [698, 60] on link "Maps" at bounding box center [693, 60] width 58 height 61
